Goal: Task Accomplishment & Management: Use online tool/utility

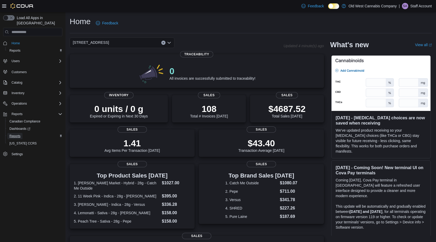
click at [13, 134] on span "Reports" at bounding box center [14, 136] width 11 height 4
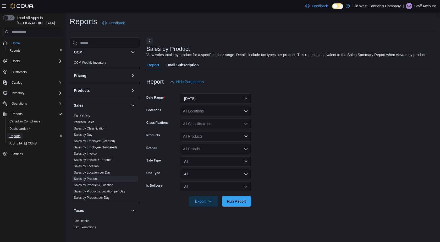
scroll to position [286, 0]
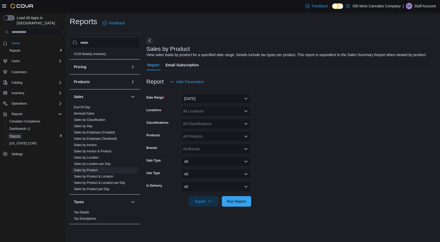
click at [15, 134] on span "Reports" at bounding box center [14, 136] width 11 height 4
click at [18, 112] on span "Reports" at bounding box center [17, 114] width 11 height 4
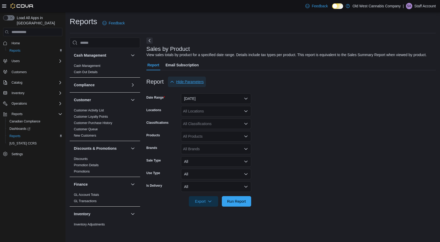
click at [178, 80] on span "Hide Parameters" at bounding box center [189, 81] width 27 height 5
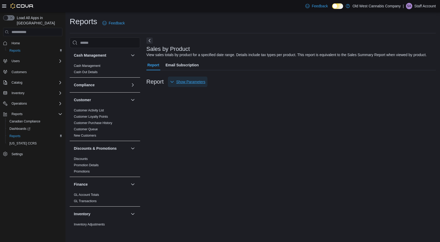
click at [178, 80] on span "Show Parameters" at bounding box center [190, 81] width 29 height 5
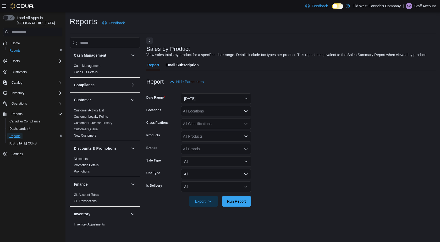
click at [14, 134] on span "Reports" at bounding box center [14, 136] width 11 height 4
click at [92, 65] on link "Cash Management" at bounding box center [87, 66] width 26 height 4
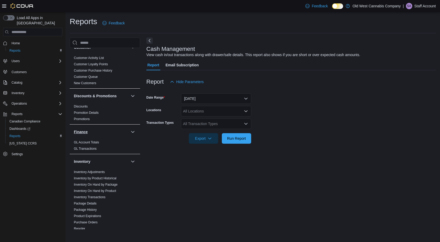
scroll to position [105, 0]
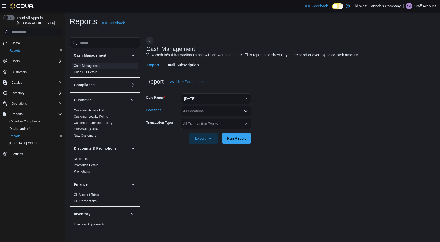
click at [239, 109] on div "All Locations" at bounding box center [216, 111] width 70 height 10
click at [211, 126] on span "215 King Street East" at bounding box center [210, 127] width 36 height 5
click at [292, 117] on form "Date Range Today Locations 215 King Street East Transaction Types All Transacti…" at bounding box center [290, 115] width 289 height 57
click at [239, 137] on span "Run Report" at bounding box center [236, 137] width 19 height 5
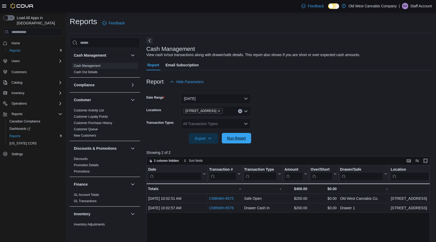
click at [234, 138] on span "Run Report" at bounding box center [236, 137] width 19 height 5
click at [23, 6] on img at bounding box center [21, 5] width 23 height 5
click at [19, 5] on img at bounding box center [21, 5] width 23 height 5
click at [3, 4] on icon at bounding box center [4, 6] width 4 height 4
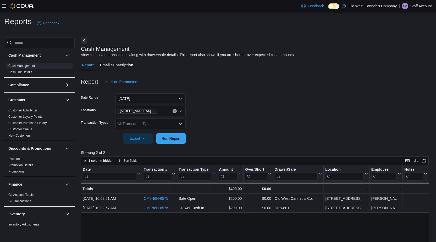
click at [3, 4] on icon at bounding box center [4, 6] width 4 height 4
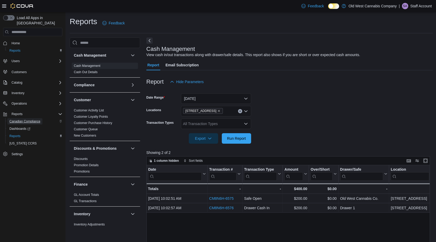
click at [18, 119] on span "Canadian Compliance" at bounding box center [24, 121] width 31 height 4
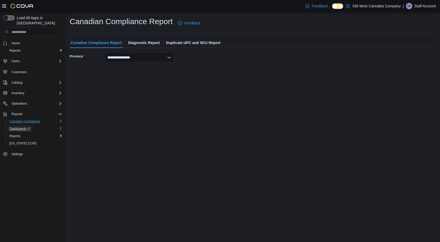
click at [19, 126] on span "Dashboards" at bounding box center [19, 128] width 21 height 4
click at [14, 134] on span "Reports" at bounding box center [14, 136] width 11 height 4
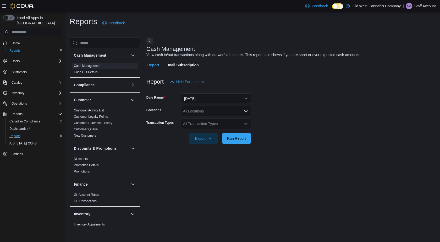
click at [240, 110] on div "All Locations" at bounding box center [216, 111] width 70 height 10
click at [222, 125] on span "215 King Street East" at bounding box center [210, 127] width 36 height 5
click at [236, 142] on span "Run Report" at bounding box center [236, 138] width 23 height 10
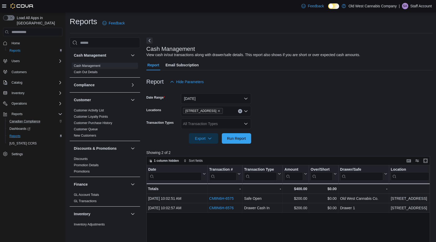
click at [245, 124] on icon "Open list of options" at bounding box center [246, 123] width 4 height 4
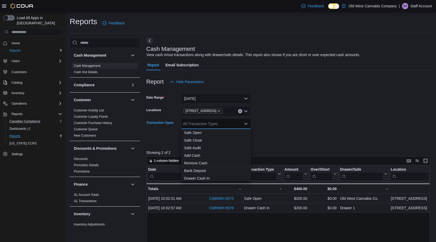
click at [245, 124] on icon "Close list of options" at bounding box center [246, 123] width 4 height 4
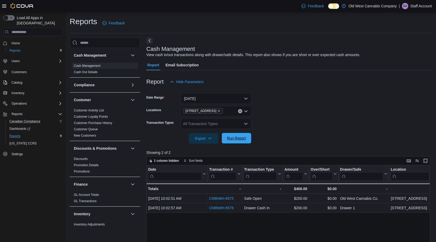
click at [241, 135] on span "Run Report" at bounding box center [236, 138] width 23 height 10
click at [18, 134] on span "Reports" at bounding box center [14, 136] width 11 height 4
click at [87, 130] on link "Customer Queue" at bounding box center [86, 129] width 24 height 4
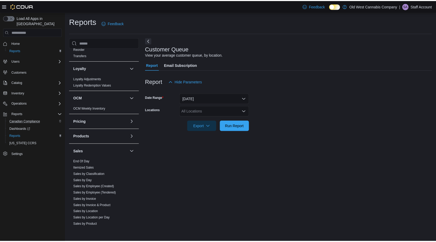
scroll to position [286, 0]
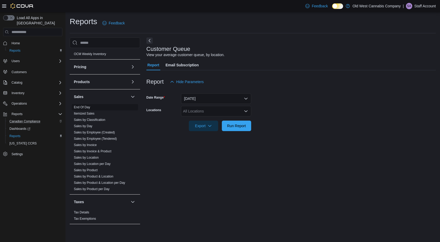
click at [88, 106] on link "End Of Day" at bounding box center [82, 107] width 16 height 4
click at [237, 112] on div "All Locations" at bounding box center [216, 111] width 70 height 10
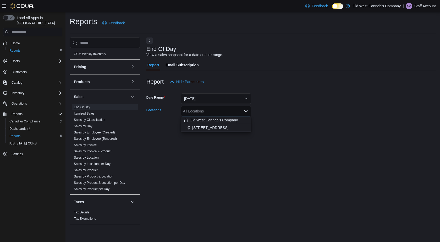
click at [217, 127] on span "215 King Street East" at bounding box center [210, 127] width 36 height 5
click at [238, 129] on span "Run Report" at bounding box center [236, 125] width 23 height 10
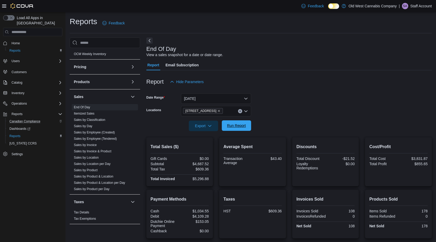
click at [232, 127] on span "Run Report" at bounding box center [236, 125] width 19 height 5
click at [240, 127] on span "Run Report" at bounding box center [236, 125] width 19 height 5
click at [206, 129] on span "Export" at bounding box center [203, 125] width 23 height 10
click at [202, 147] on span "Export to Pdf" at bounding box center [204, 147] width 24 height 4
